Goal: Find contact information: Find contact information

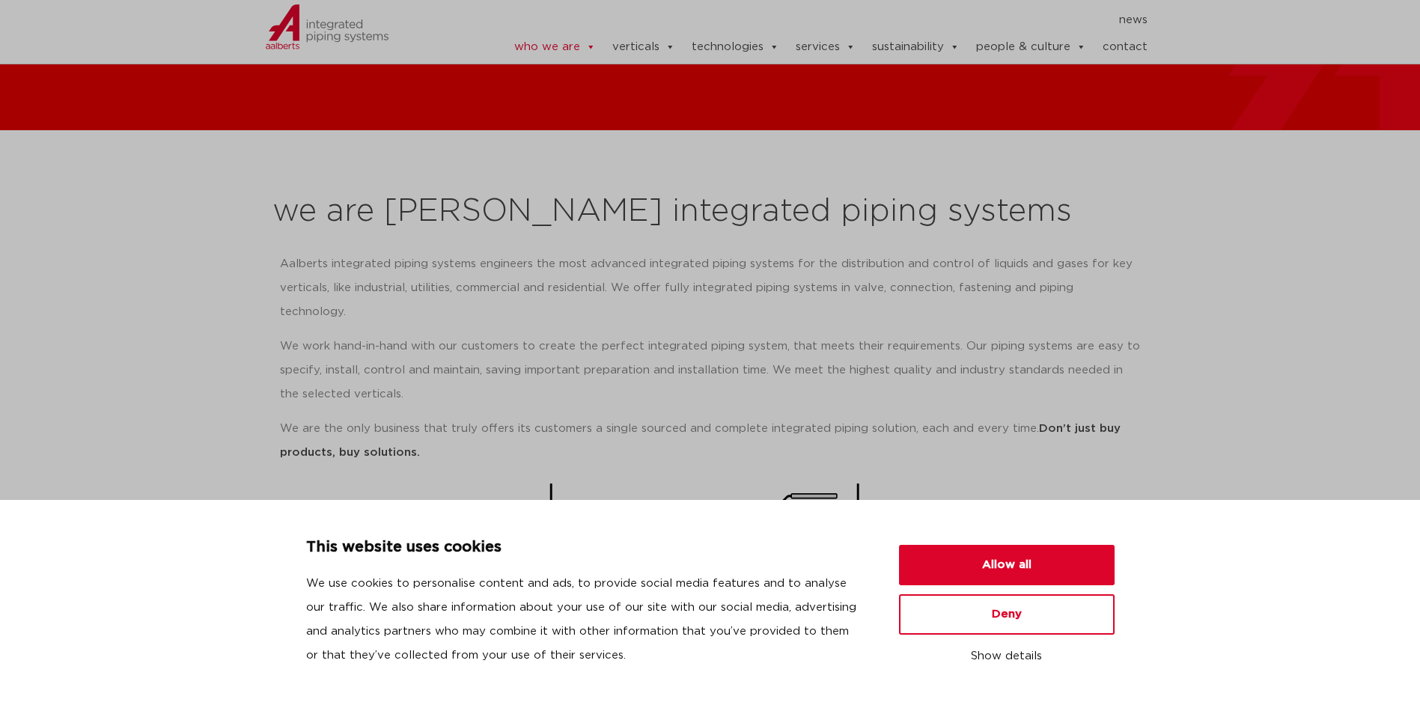
scroll to position [150, 0]
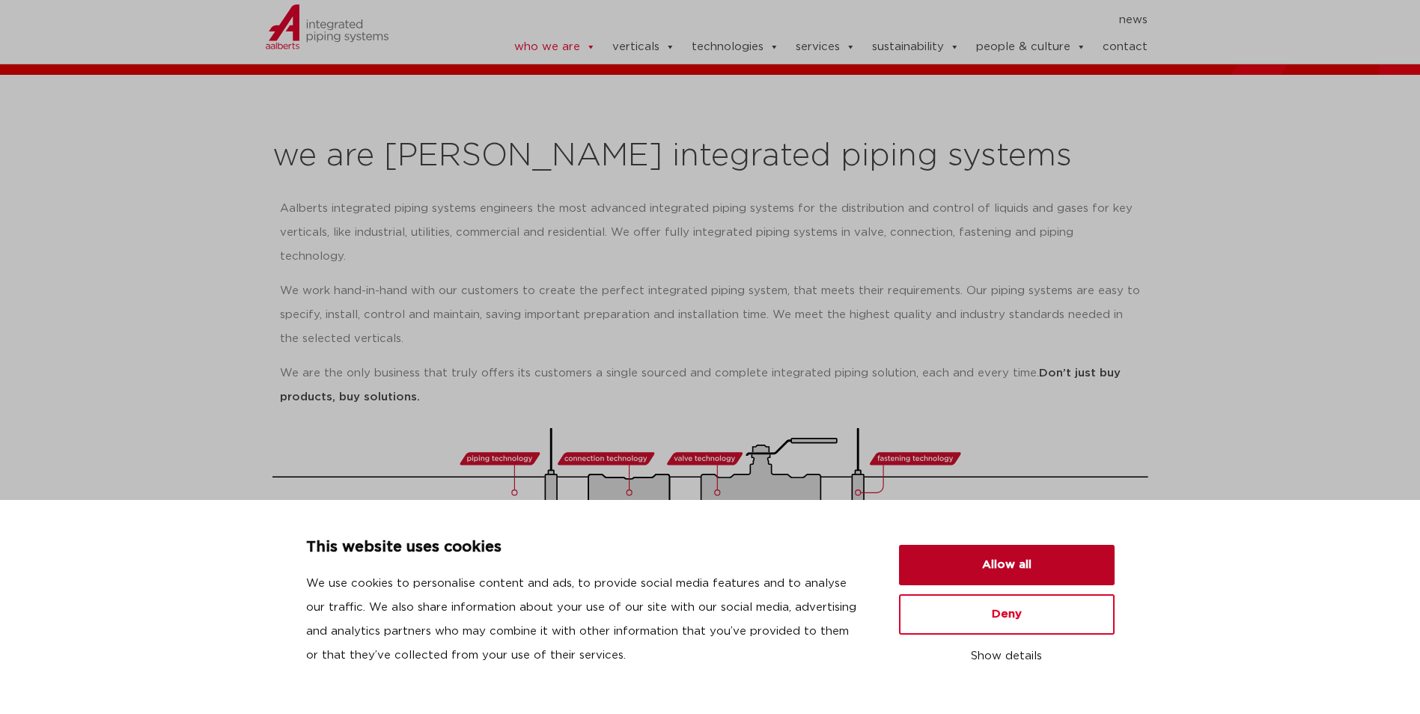
click at [1007, 566] on button "Allow all" at bounding box center [1007, 565] width 216 height 40
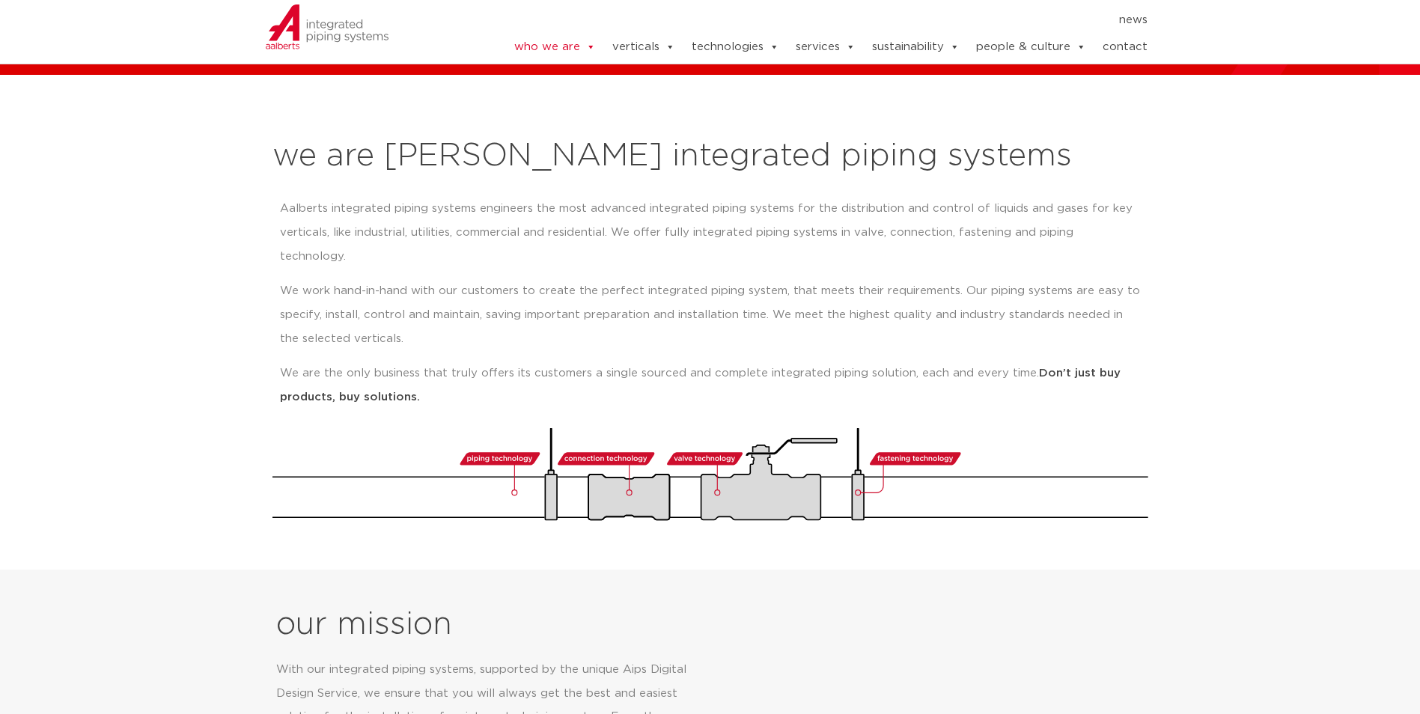
click at [1122, 37] on link "contact" at bounding box center [1125, 47] width 45 height 30
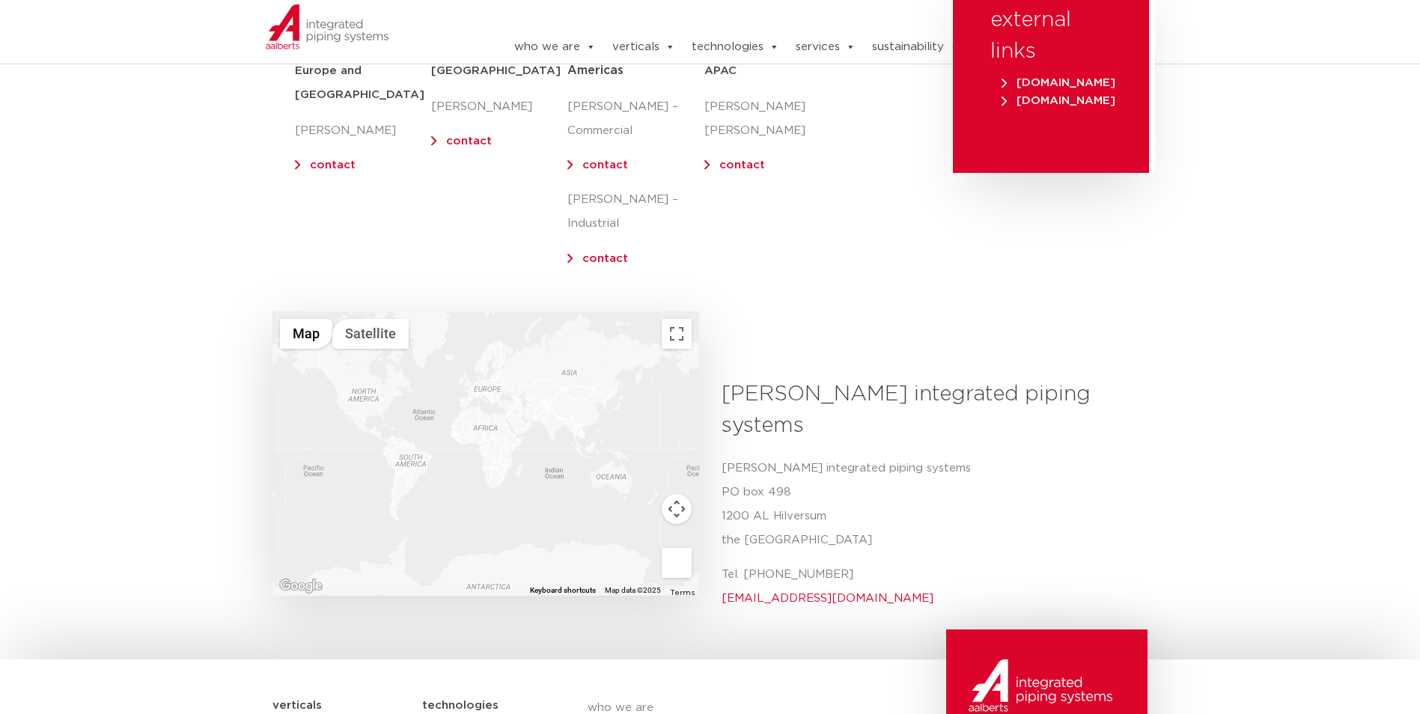
scroll to position [299, 0]
